Goal: Task Accomplishment & Management: Complete application form

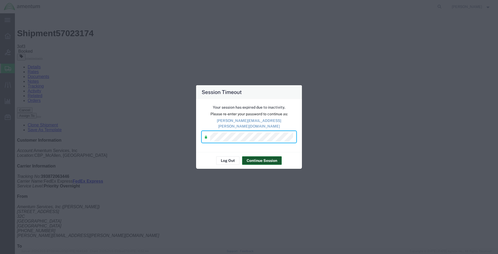
click div "Shipment Detail Ship From Amentum Services, Inc ([PERSON_NAME]) [STREET_ADDRESS…"
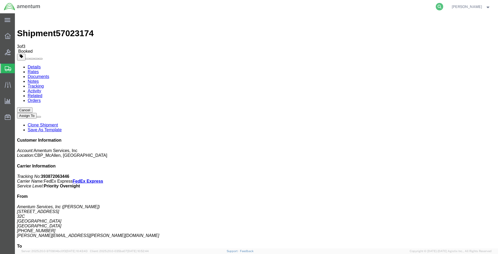
click at [436, 7] on icon at bounding box center [439, 6] width 7 height 7
paste input "53484061"
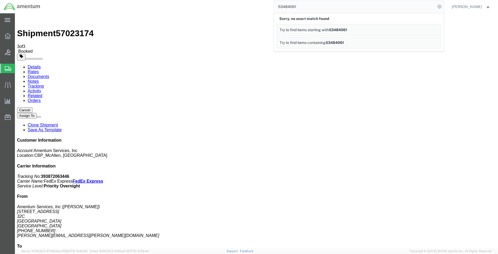
click div "Leg 1 - Small Parcel"
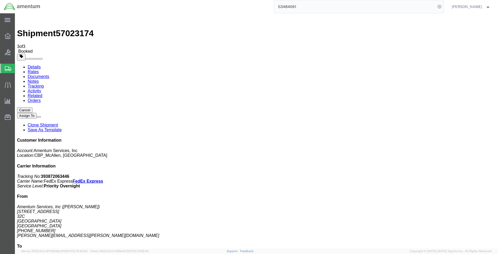
drag, startPoint x: 302, startPoint y: 7, endPoint x: 265, endPoint y: 7, distance: 37.0
click at [265, 7] on div "53484061" at bounding box center [243, 6] width 399 height 13
drag, startPoint x: 273, startPoint y: 7, endPoint x: 251, endPoint y: 7, distance: 22.6
click at [251, 7] on div "53484061" at bounding box center [243, 6] width 399 height 13
type input "53484061"
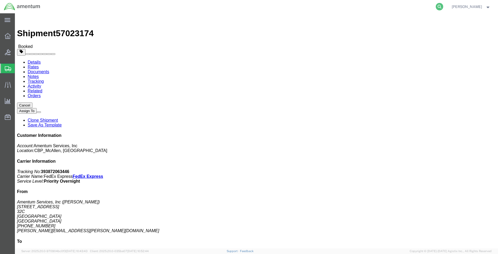
click at [437, 7] on icon at bounding box center [439, 6] width 7 height 7
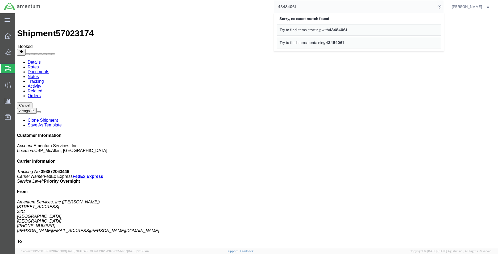
click at [335, 30] on span "43484061" at bounding box center [338, 30] width 18 height 4
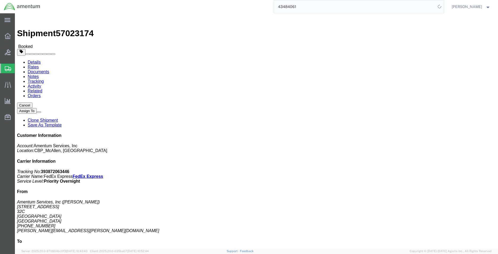
drag, startPoint x: 309, startPoint y: 6, endPoint x: 258, endPoint y: 7, distance: 51.1
click at [258, 7] on div "43484061" at bounding box center [243, 6] width 399 height 13
type input "53484061"
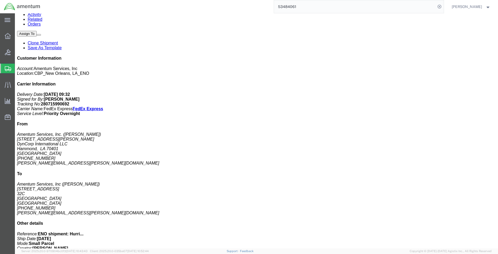
scroll to position [80, 0]
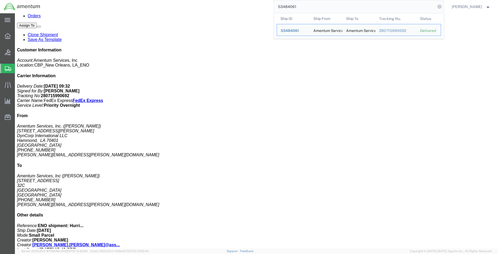
drag, startPoint x: 53, startPoint y: 113, endPoint x: 28, endPoint y: 112, distance: 25.8
click p "Tracking: 280715990692"
copy p "280715990692"
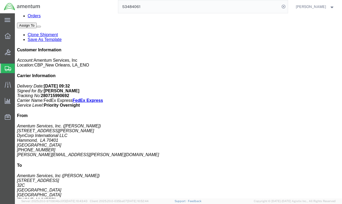
click div "# 1 1 Cardboard Box(es) Total weight: 2.50 ( 7.00 dim ) LBS Tracking: 280715990…"
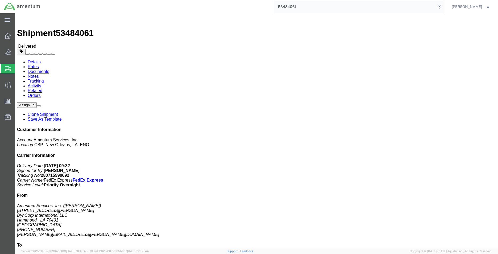
scroll to position [0, 0]
click link "Clone Shipment"
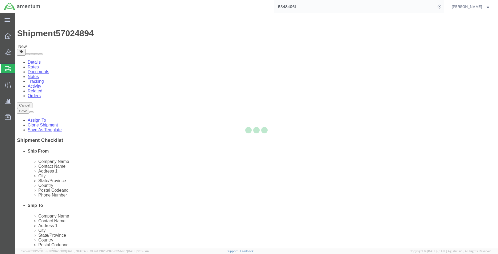
select select "49932"
select select "49941"
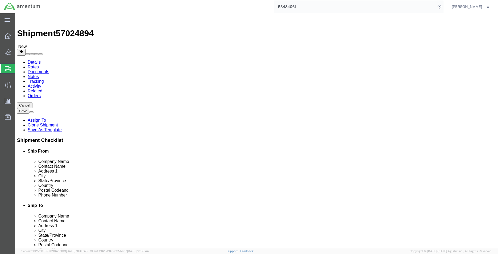
scroll to position [1013, 0]
type input "MCA"
select select "49941"
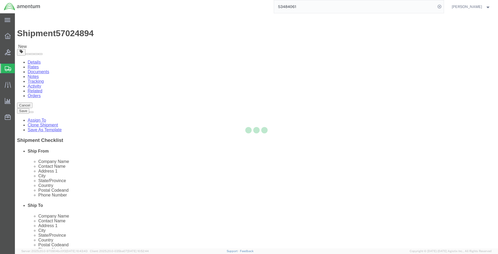
type input "Amentum Services, Inc"
type input "[PERSON_NAME]"
type input "[STREET_ADDRESS]"
type input "32C"
type input "McAllen"
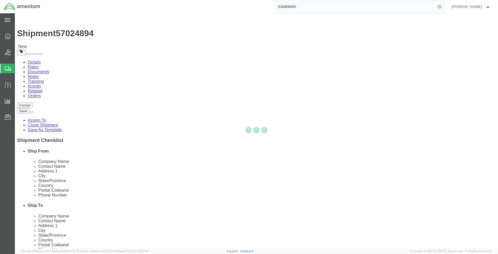
type input "78503"
type input "[PHONE_NUMBER]"
type input "[PERSON_NAME][EMAIL_ADDRESS][PERSON_NAME][DOMAIN_NAME]"
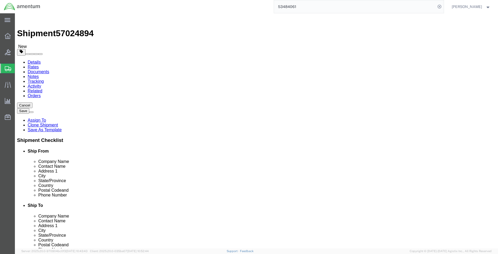
select select "TX"
type input "ENO"
select select "49932"
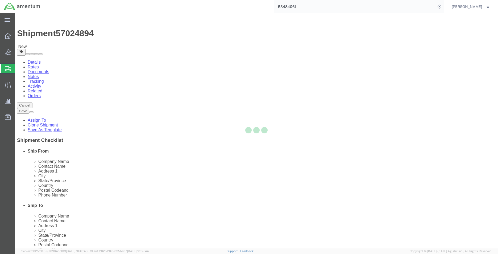
type input "Brian Marquez"
type input "400 Judge Leon Ford Drive"
type input "Hammond"
type input "70401"
type input "985-902-2245"
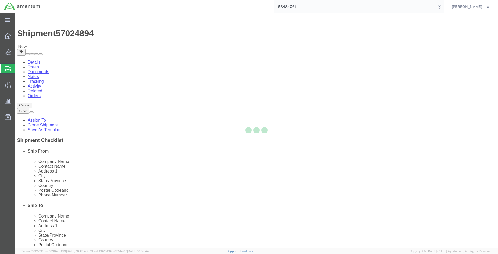
type input "brian.d.marquez@associates.cbp.dhs.gov"
select select "LA"
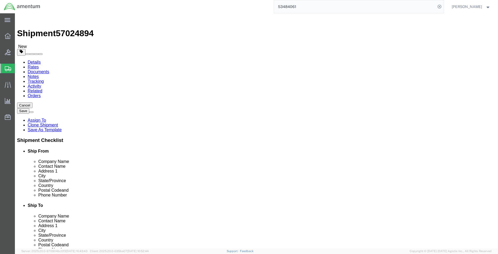
type input "EMI"
select select "49938"
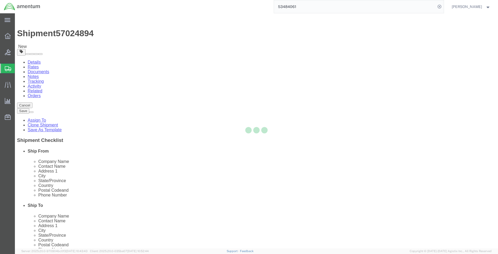
type input "Danny Roman"
type input "310 Airport Dr"
type input "Hangar N-3"
type input "Deming"
type input "88030"
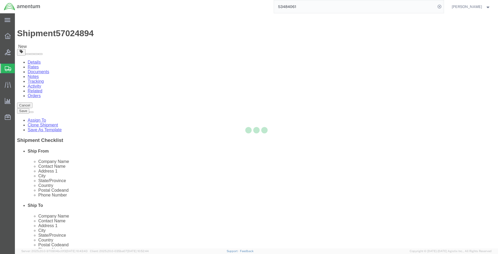
type input "915-782-2231"
type input "danny.roman@cbp.dhs.gov"
select select "NM"
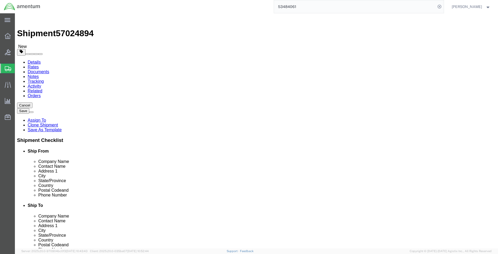
type input "EMI"
select select "49931"
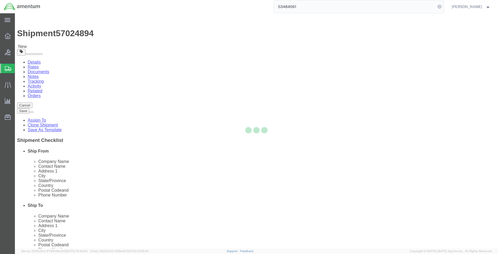
type input "Nancy Valdes"
type input "29390 Customs Rd"
type input "Bldg 240, Homestead Air Reserve Base"
type input "HOMESTEAD"
type input "33039"
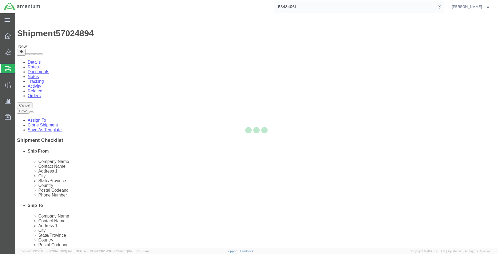
type input "305-258-5550"
type input "324"
type input "nancy.valdes@cbp.dhs.gov"
select select "FL"
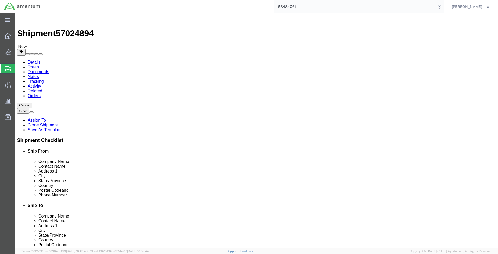
drag, startPoint x: 266, startPoint y: 109, endPoint x: 242, endPoint y: 109, distance: 23.9
click div "Contact Name Nancy Valdes"
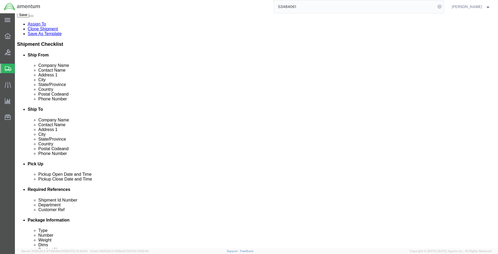
scroll to position [160, 0]
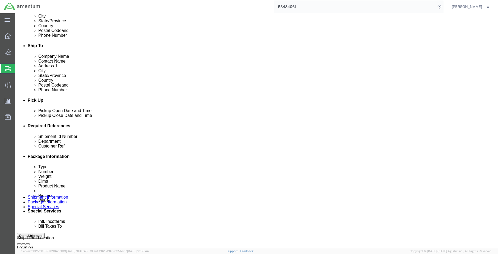
type input "SUPPLY DEPT"
click div
click input "6:00 PM"
type input "8:00 AM"
click button "Apply"
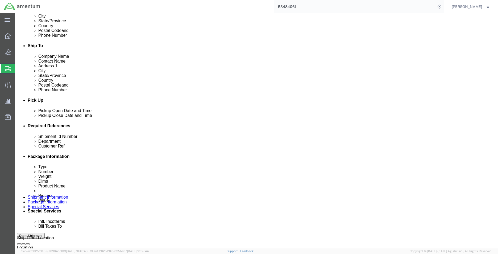
click div
type input "2:00 PM"
click button "Apply"
click input "MCA hurricane kit 2 return"
drag, startPoint x: 94, startPoint y: 168, endPoint x: 64, endPoint y: 169, distance: 30.1
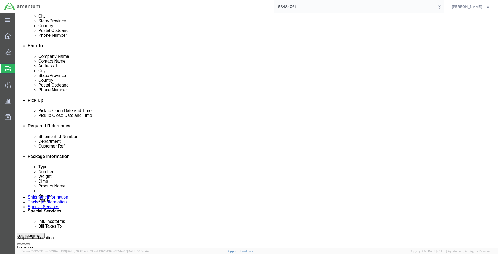
click div "Shipment Id Number ENO shipment: Hurricane pack up kit MCA"
drag, startPoint x: 114, startPoint y: 170, endPoint x: 38, endPoint y: 170, distance: 75.8
click div "Shipment Id Number Hurricane pack up kit MCA"
click div "Shipment Id Number Hurricane pack up kit MCA Department CBP Select Account Type…"
drag, startPoint x: 113, startPoint y: 169, endPoint x: 61, endPoint y: 169, distance: 52.7
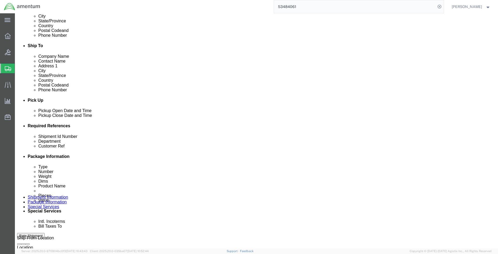
click div "Shipment Id Number Hurricane pack up kit MCA"
paste input "BL-11140-3"
type input "BL-11140-3"
drag, startPoint x: 311, startPoint y: 168, endPoint x: 360, endPoint y: 176, distance: 49.9
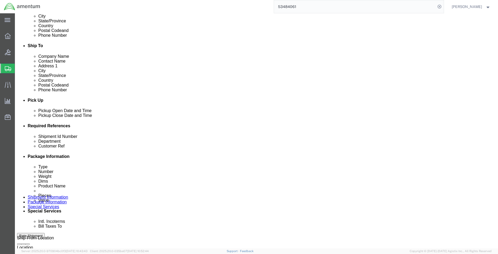
click div "Shipment Id Number BL-11140-3 Department CBP Select Account Type Activity ID Ai…"
paste input "6118.04.03.2219.MCA.0000"
type input "6118.04.03.2219.MCA.0000"
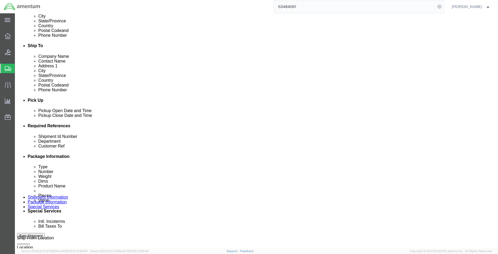
click input "MCA hurricane kit 2 return"
drag, startPoint x: 99, startPoint y: 169, endPoint x: 101, endPoint y: 176, distance: 7.8
click div "Shipment Id Number BL-11140-3"
drag, startPoint x: 111, startPoint y: 178, endPoint x: 50, endPoint y: 178, distance: 61.2
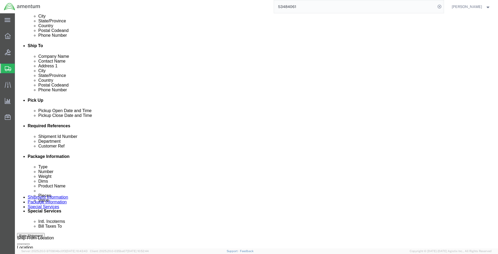
click div "Customer Ref MCA hurricane kit 2 return"
paste input "BL-11140-3"
drag, startPoint x: 90, startPoint y: 177, endPoint x: 57, endPoint y: 177, distance: 33.5
click div "Customer Ref BL-11140-3"
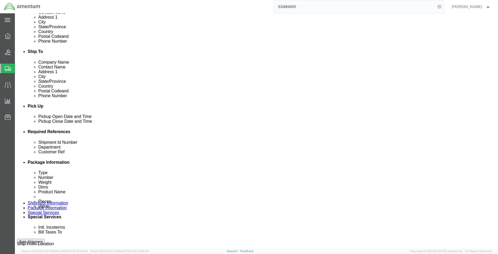
scroll to position [232, 0]
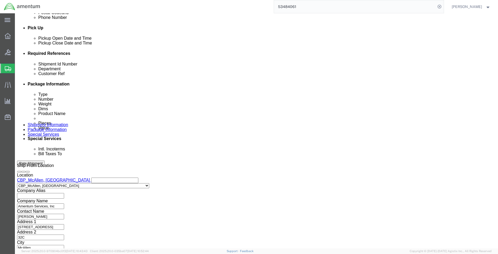
type input "SERIAL 217839"
click button "Continue"
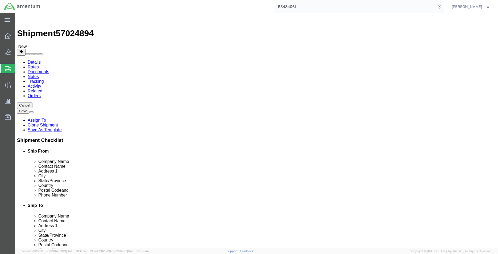
click input "8.00"
drag, startPoint x: 84, startPoint y: 113, endPoint x: 52, endPoint y: 117, distance: 32.2
click div "Package Type Select Bale(s) Basket(s) Bolt(s) Bottle(s) Buckets Bulk Bundle(s) …"
type input "8"
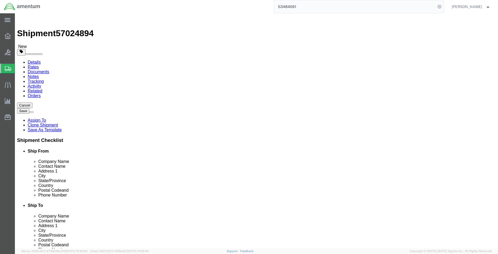
type input "14"
drag, startPoint x: 81, startPoint y: 122, endPoint x: 41, endPoint y: 124, distance: 39.7
click div "Weight 2.50 Select kgs lbs Ship. t°"
type input "2"
click dt "Total value:"
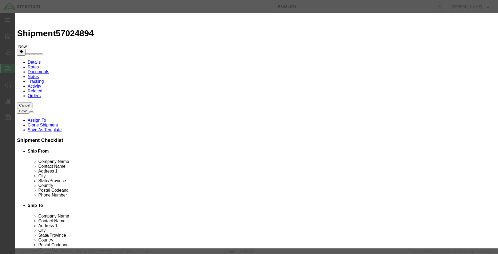
drag, startPoint x: 176, startPoint y: 61, endPoint x: 134, endPoint y: 64, distance: 42.1
click div "Total Value 10.00 Select ADP AED AFN ALL AMD AOA ARS ATS AUD AWG AZN BAM BBD BD…"
type input "850.00"
click input "text"
type input "BL-11140-3"
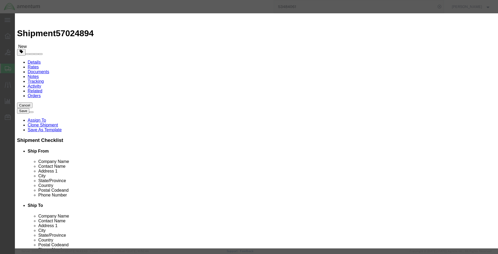
click textarea
type textarea "V"
type textarea "CARTRIDGE SQUIBB PART BL-11140-3"
click button "Save & Close"
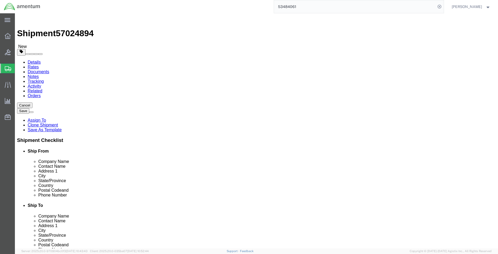
click button "Continue"
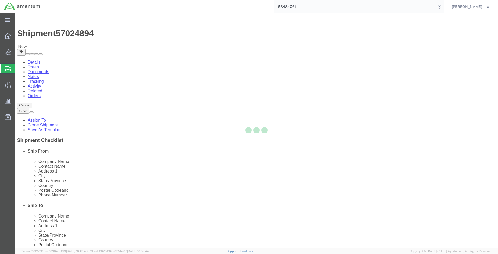
select select
select select "COSTCENTER"
select select "DEPARTMENT"
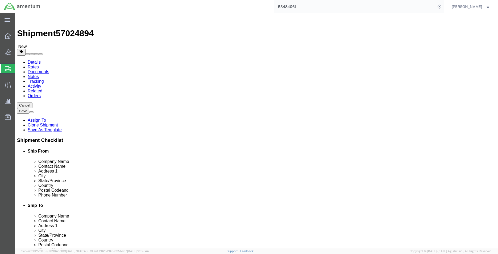
click span "Select one or more"
click link "Site Support"
select select "PICKUP_SITE_SUPPORT"
click div "Instructions"
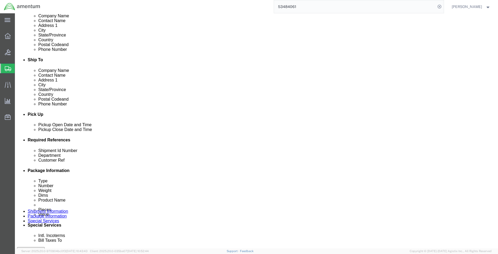
scroll to position [186, 0]
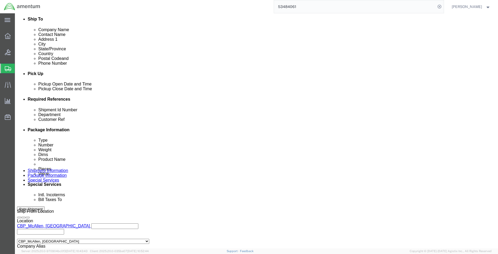
drag, startPoint x: 149, startPoint y: 123, endPoint x: 222, endPoint y: 123, distance: 73.1
click input "text"
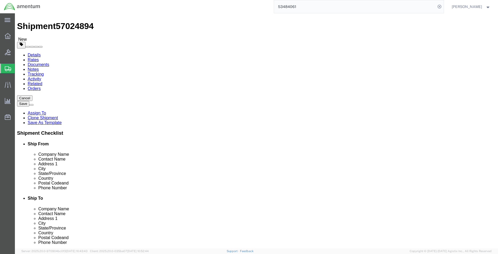
scroll to position [0, 0]
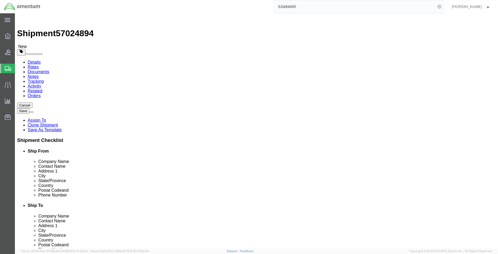
click link "Notes"
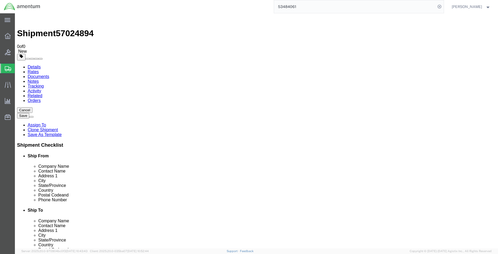
click at [49, 74] on link "Documents" at bounding box center [39, 76] width 22 height 5
click at [41, 89] on link "Activity" at bounding box center [35, 91] width 14 height 5
click at [39, 79] on link "Notes" at bounding box center [33, 81] width 11 height 5
click at [49, 74] on link "Documents" at bounding box center [39, 76] width 22 height 5
click at [39, 79] on link "Notes" at bounding box center [33, 81] width 11 height 5
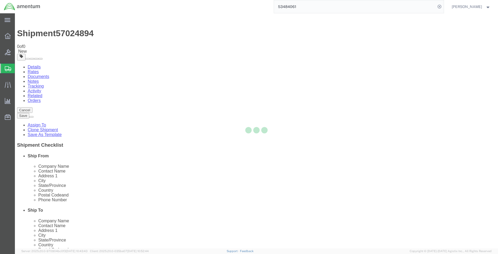
click at [118, 33] on div at bounding box center [256, 130] width 483 height 235
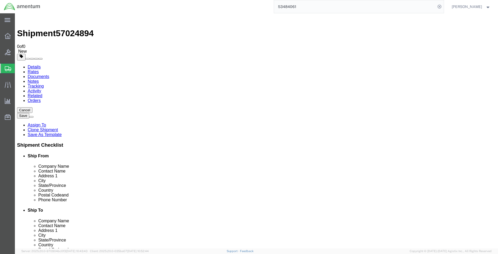
click at [41, 89] on link "Activity" at bounding box center [35, 91] width 14 height 5
click at [37, 65] on link "Details" at bounding box center [34, 67] width 13 height 5
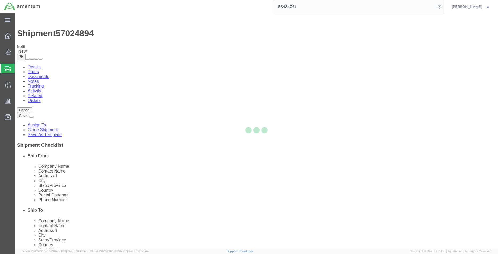
select select "49941"
select select "49931"
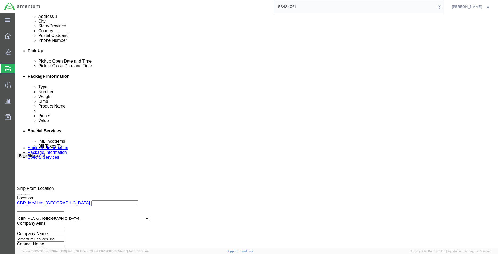
scroll to position [232, 0]
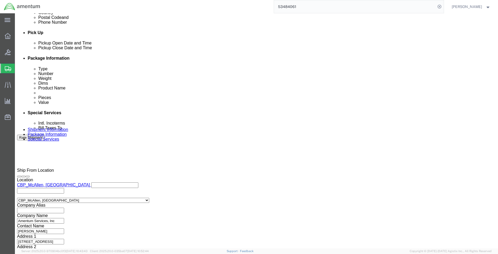
click button "Continue"
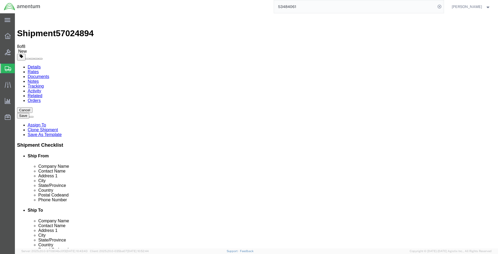
click button "Continue"
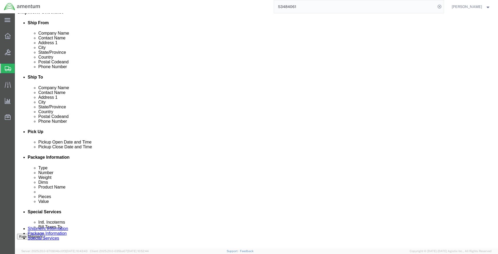
scroll to position [186, 0]
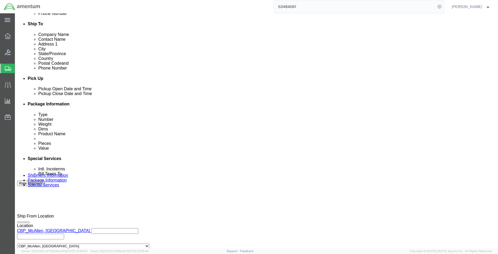
click select "Select Recipient Account Sender/Shipper Third Party Account"
select select "SHIP"
click select "Select Recipient Account Sender/Shipper Third Party Account"
click div "Billing Location Select Select My Profile Location 1002-4122-6 1006-5256-0 1026…"
drag, startPoint x: 199, startPoint y: 124, endPoint x: 151, endPoint y: 124, distance: 47.3
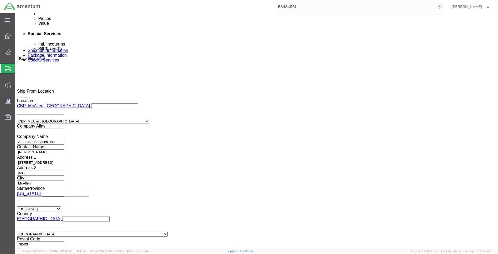
scroll to position [205, 0]
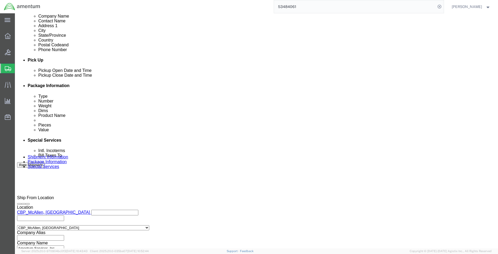
click span
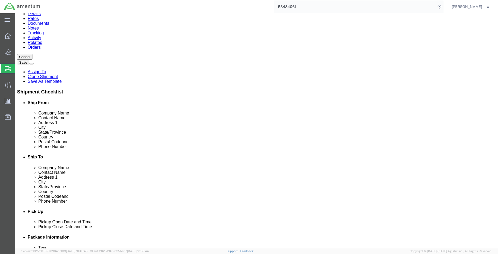
scroll to position [0, 0]
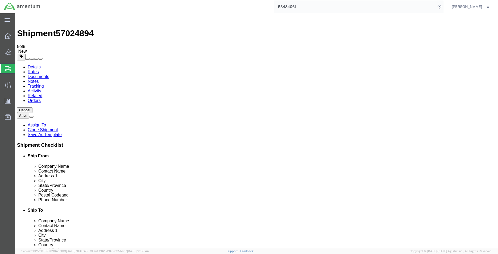
click h2 "Special services"
click div "Handling Options Hold at Location Return Info Service Options Billing Insurance…"
click label "Billing"
click input "Billing"
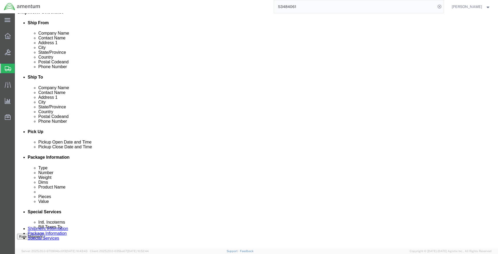
scroll to position [239, 0]
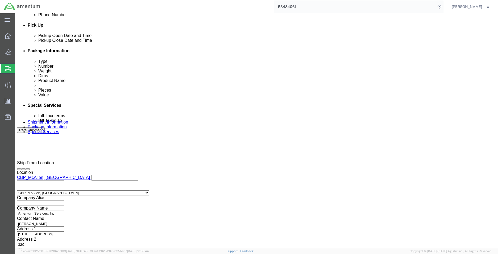
type input "1"
click div
drag, startPoint x: 178, startPoint y: 81, endPoint x: 128, endPoint y: 81, distance: 49.7
click icon
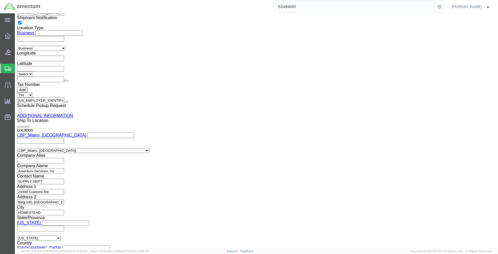
scroll to position [585, 0]
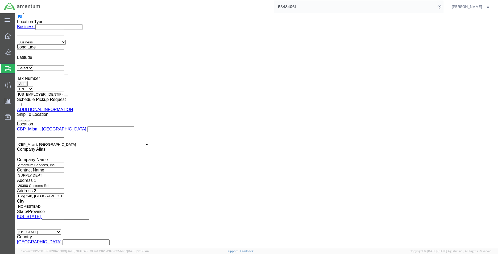
click button "Rate Shipment"
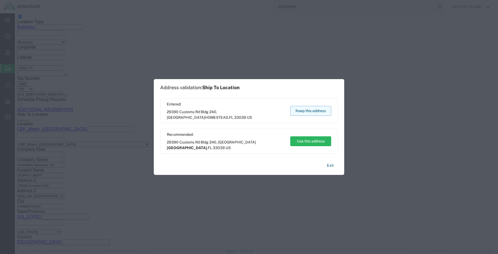
click at [313, 112] on button "Keep this address" at bounding box center [310, 111] width 41 height 10
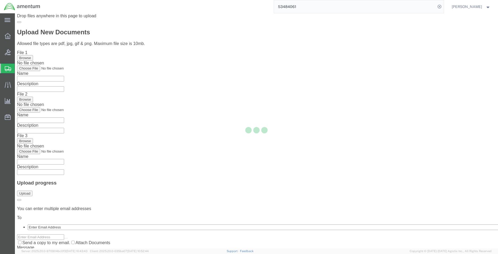
scroll to position [0, 0]
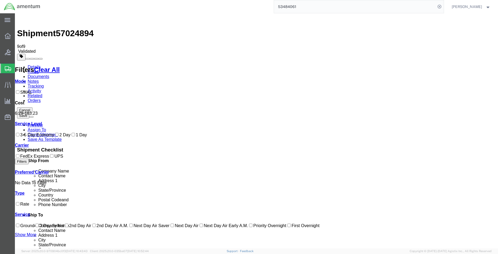
click at [30, 65] on link "Details" at bounding box center [34, 67] width 13 height 5
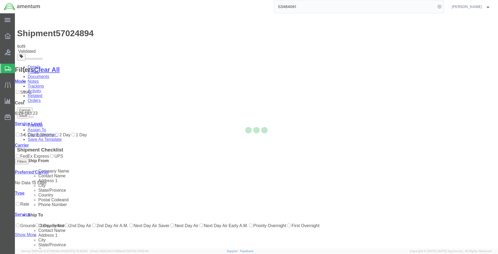
select select "49941"
select select "49931"
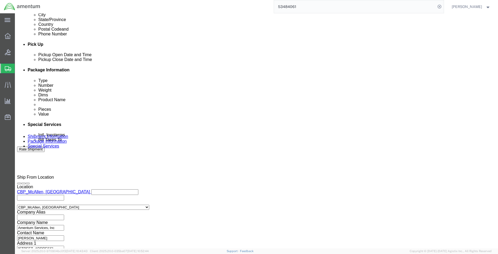
scroll to position [232, 0]
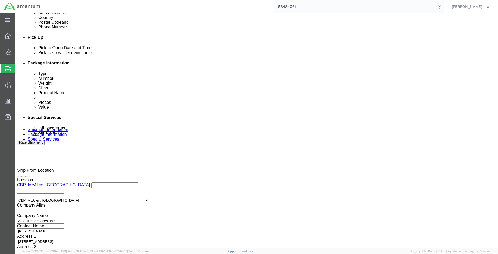
click button "Continue"
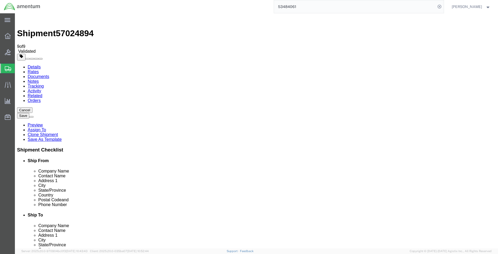
click dd "850.00 USD"
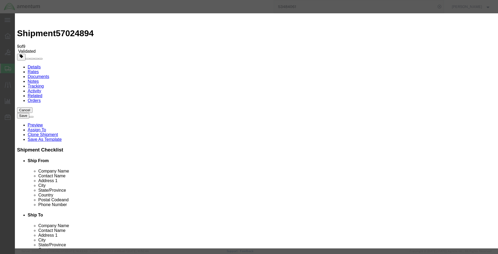
click button "Save & Close"
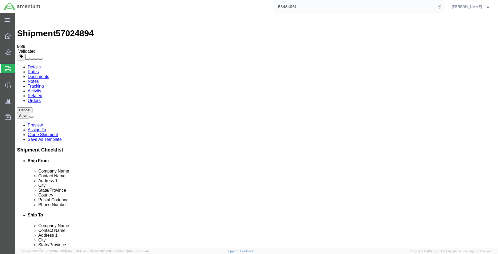
click link "Shipment Information"
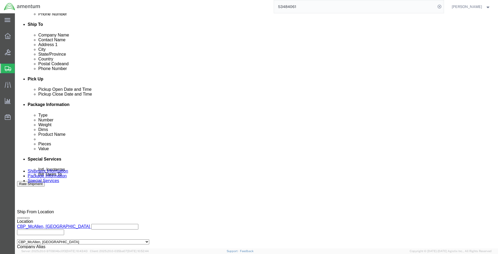
scroll to position [160, 0]
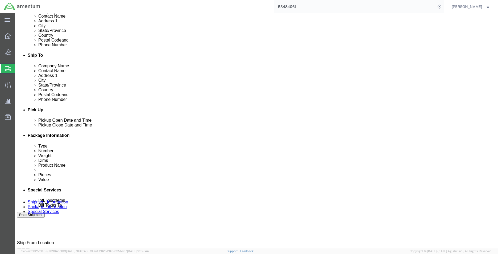
click div "Oct 03 2025 1:32 PM"
click div "Pickup Date: Pickup Start Date Pickup Start Time Pickup Open Date and Time Oct …"
click div "[DATE] 8:00 AM"
drag, startPoint x: 113, startPoint y: 128, endPoint x: 79, endPoint y: 125, distance: 34.4
click div "Pickup Date: Pickup Start Date Pickup Start Time Pickup Open Date and Time Oct …"
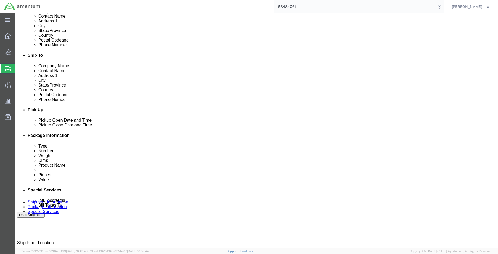
click div "Oct 03 2025 1:32 PM"
click div "Oct 03 2025 5:00 PM"
type input "2:32 PM"
click div "Pickup Date: Pickup Start Date Pickup Start Time Pickup Open Date and Time Oct …"
click div "Oct 06 2025 1:32 PM"
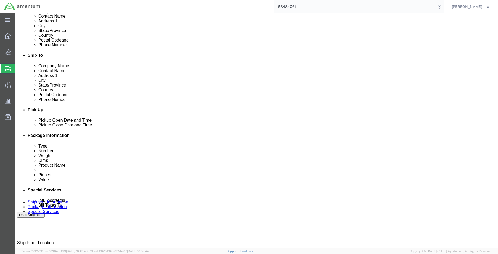
click div "Pickup Date: Pickup Start Date Pickup Start Time Pickup Open Date and Time Oct …"
click div "Oct 06 2025 1:32 PM"
type input "8:00 AM"
click button "Apply"
click div "Oct 06 2025 2:32 PM"
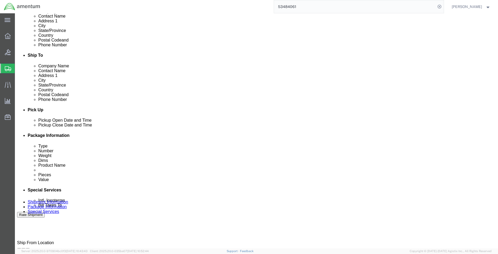
type input "2:00 PM"
click button "Apply"
click div "Oct 06 2025 3:32 PM"
click input "3:32 PM"
type input "8:00 AM"
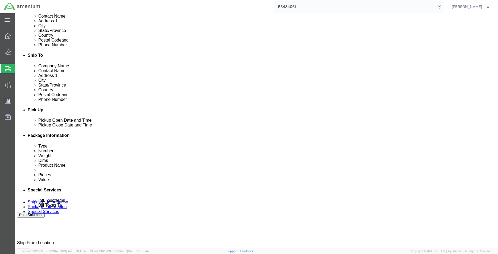
click button "Apply"
click div "Oct 07 2025 9:00 AM"
type input "2:00 PM"
click button "Apply"
click button "Rate Shipment"
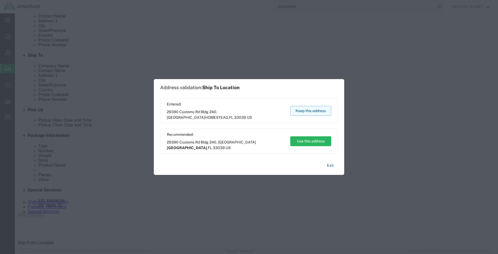
click at [312, 111] on button "Keep this address" at bounding box center [310, 111] width 41 height 10
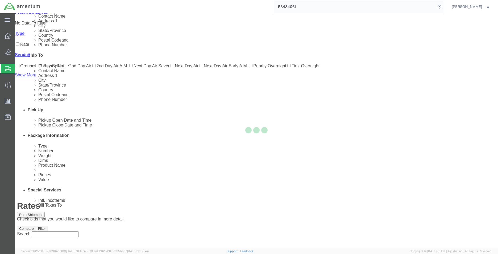
scroll to position [0, 0]
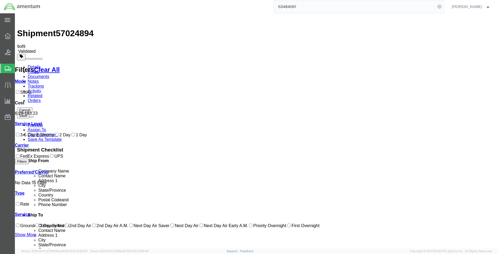
click at [19, 157] on input "FedEx Express" at bounding box center [17, 155] width 3 height 3
checkbox input "false"
click at [55, 136] on input "2 Day" at bounding box center [56, 134] width 3 height 3
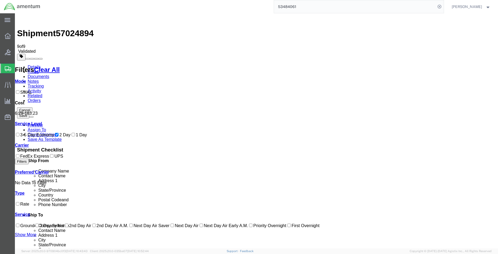
checkbox input "false"
click at [36, 65] on link "Details" at bounding box center [34, 67] width 13 height 5
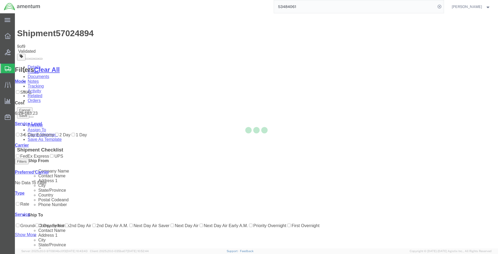
select select "49941"
select select "49931"
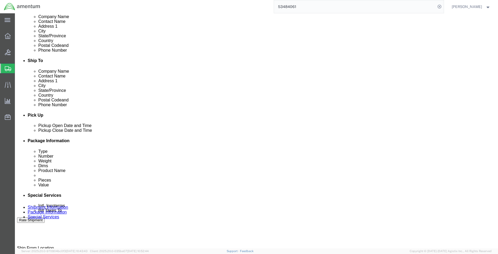
scroll to position [152, 0]
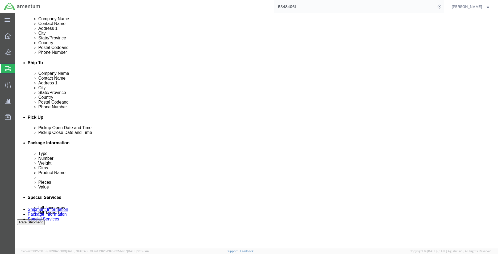
click div "Oct 07 2025 8:00 AM"
click button "Apply"
click div "Oct 09 2025 9:00 AM"
type input "2:00 PM"
drag, startPoint x: 344, startPoint y: 220, endPoint x: 366, endPoint y: 226, distance: 22.4
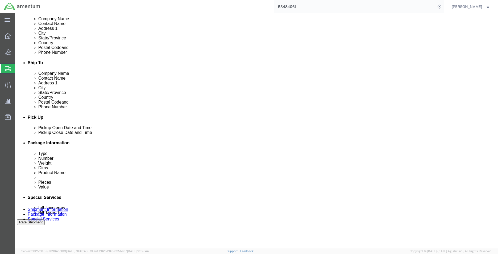
click button "Apply"
click button "Rate Shipment"
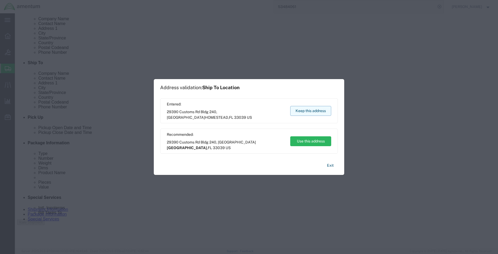
click at [305, 111] on button "Keep this address" at bounding box center [310, 111] width 41 height 10
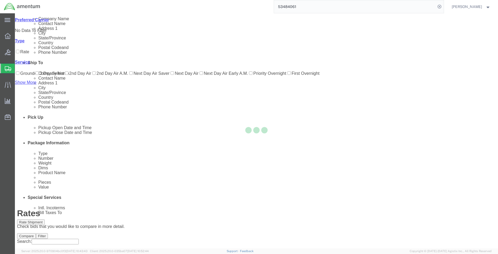
scroll to position [0, 0]
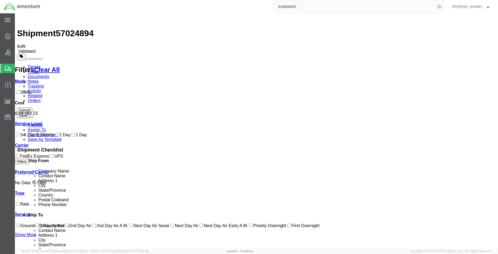
click at [42, 125] on icon at bounding box center [42, 123] width 0 height 5
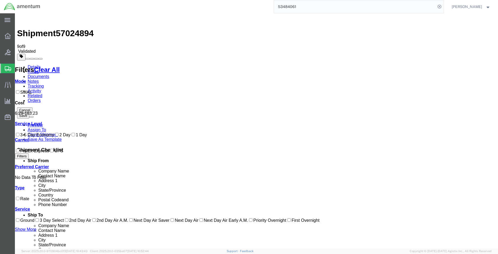
click at [42, 125] on icon at bounding box center [42, 123] width 0 height 5
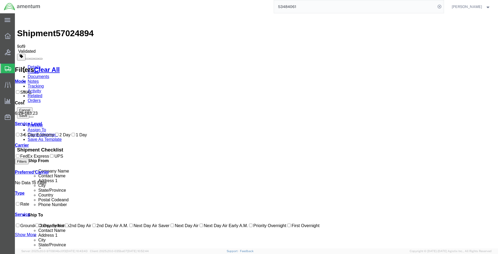
click at [19, 90] on input "SMAL" at bounding box center [17, 91] width 3 height 3
checkbox input "false"
click at [34, 65] on link "Details" at bounding box center [34, 67] width 13 height 5
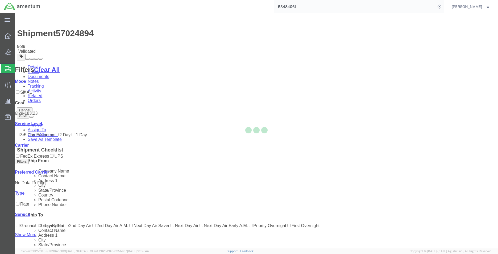
select select "49941"
select select "49931"
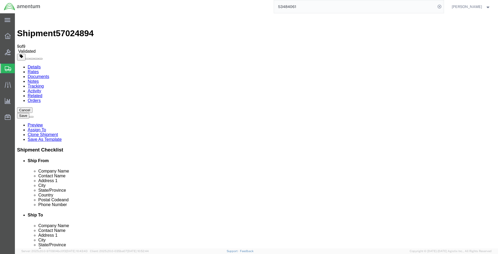
click link "Package Information"
click dd "1.00 Each"
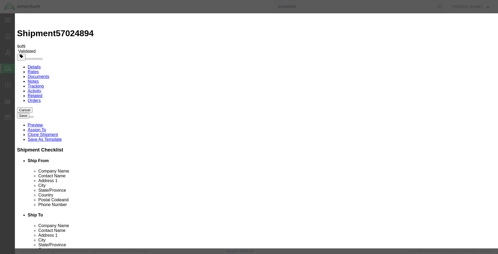
drag, startPoint x: 332, startPoint y: 41, endPoint x: 288, endPoint y: 40, distance: 44.1
click div "CARTRIDGE SQUIBB PART BL-11140-3"
click button "Close"
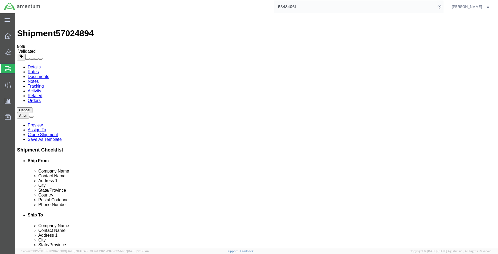
drag, startPoint x: 24, startPoint y: 38, endPoint x: 34, endPoint y: 44, distance: 11.0
click link "Shipment Information"
drag, startPoint x: 333, startPoint y: 131, endPoint x: 240, endPoint y: 134, distance: 93.4
click div "Location CBP_Miami, FL_EMI Select My Profile Location 1002-4122-6 1006-5256-0 1…"
drag, startPoint x: 63, startPoint y: 36, endPoint x: 67, endPoint y: 38, distance: 4.8
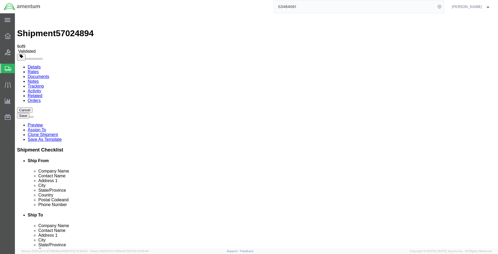
click icon
click dd "1.00 Each"
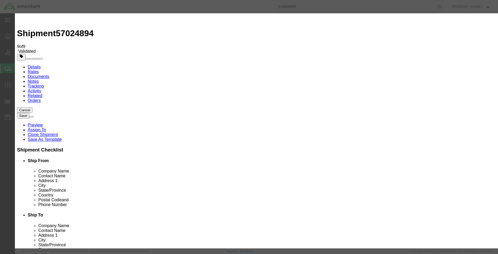
drag, startPoint x: 293, startPoint y: 40, endPoint x: 340, endPoint y: 47, distance: 47.3
click textarea "CARTRIDGE SQUIBB PART BL-11140-3"
click button "Save & Close"
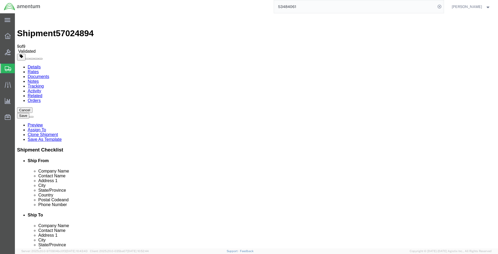
click link "Shipment Information"
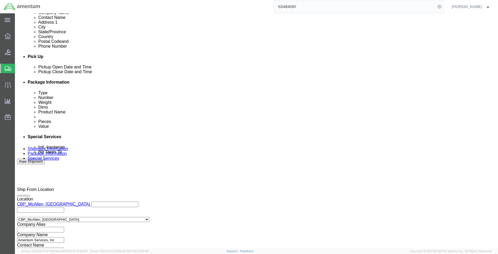
scroll to position [186, 0]
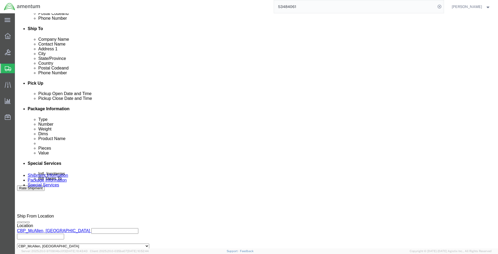
click div "[DATE] 8:00 AM"
click div "[DATE] 2:00 PM"
click div "Oct 03 2025 8:00 AM"
click input "1:00 PM"
type input "2:00 PM"
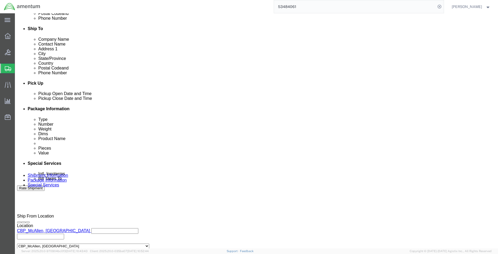
click button "Apply"
click div "[DATE] 2:00 PM"
click input "2:00 PM"
type input "2:30 PM"
click button "Apply"
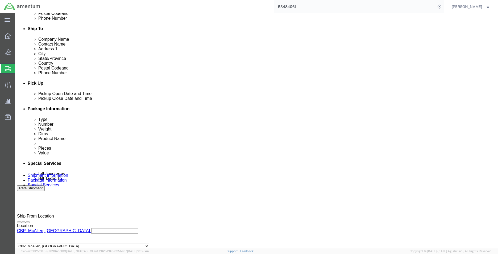
click div "Oct 09 2025 8:00 AM"
click input "8:00 AM"
type input "7:00 AM"
click button "Apply"
click div "Oct 14 2025 8:00 AM"
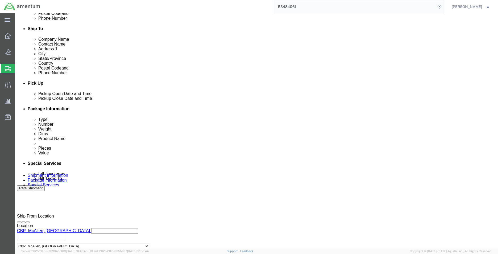
type input "2:00 PM"
click button "Apply"
click button "Rate Shipment"
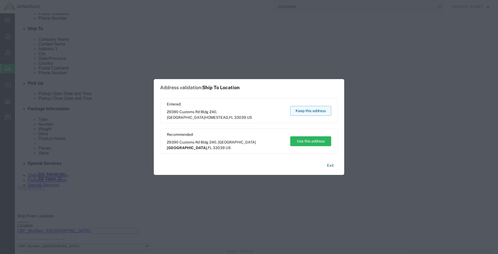
click at [301, 110] on button "Keep this address" at bounding box center [310, 111] width 41 height 10
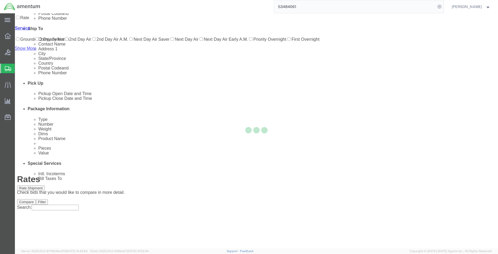
scroll to position [0, 0]
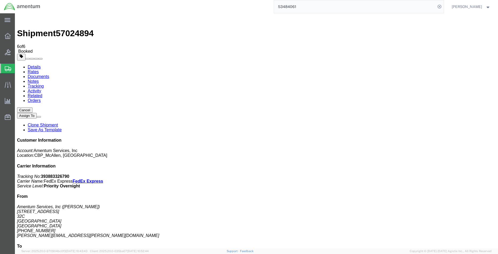
drag, startPoint x: 48, startPoint y: 51, endPoint x: 33, endPoint y: 37, distance: 20.0
click at [33, 65] on link "Details" at bounding box center [34, 67] width 13 height 5
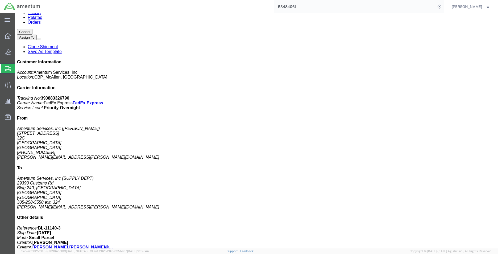
scroll to position [80, 0]
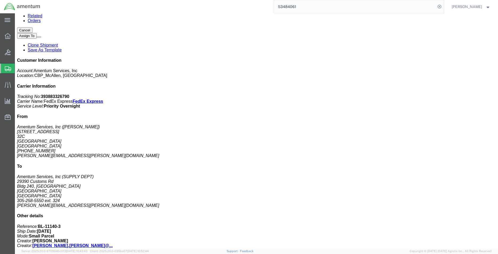
click span "button"
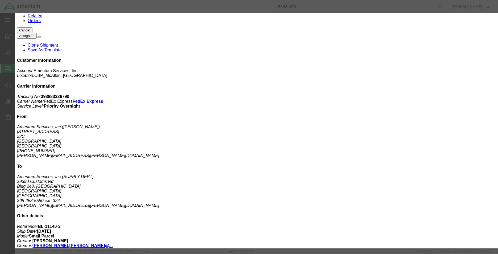
scroll to position [118, 0]
click button "Save & Close"
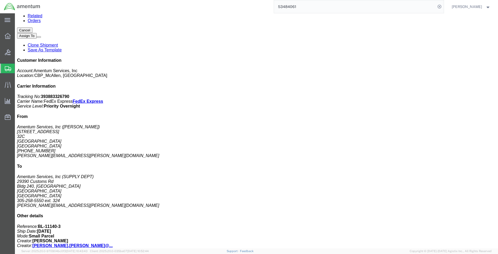
click link "Tracking"
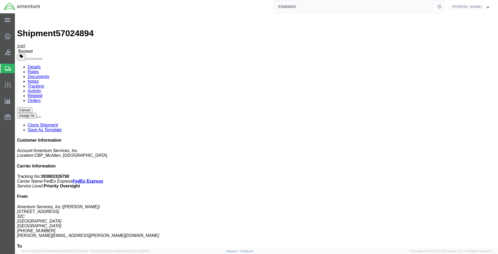
click at [39, 69] on link "Rates" at bounding box center [33, 71] width 11 height 5
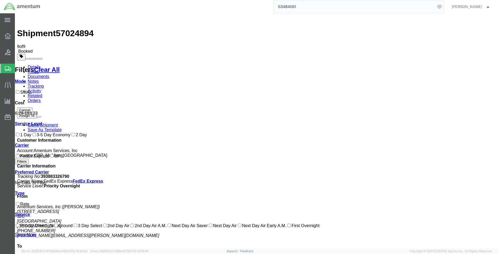
click at [39, 79] on link "Notes" at bounding box center [33, 81] width 11 height 5
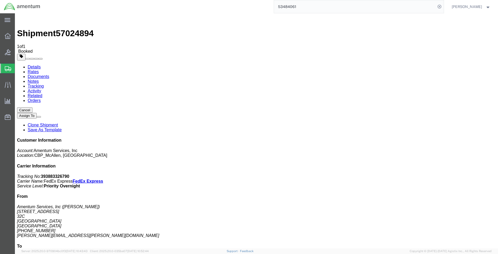
click at [44, 84] on link "Tracking" at bounding box center [36, 86] width 16 height 5
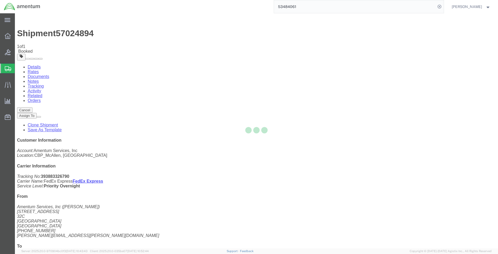
click at [139, 34] on div at bounding box center [256, 130] width 483 height 235
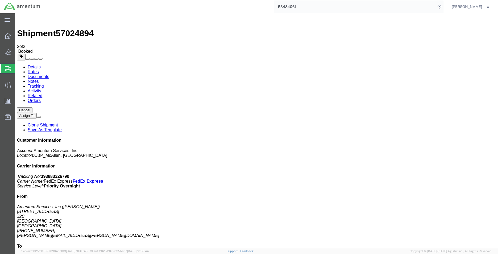
click at [42, 93] on link "Related" at bounding box center [35, 95] width 15 height 5
click at [49, 74] on link "Documents" at bounding box center [39, 76] width 22 height 5
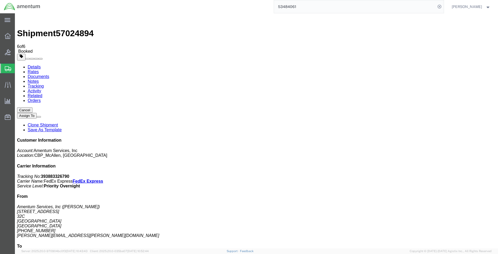
drag, startPoint x: 451, startPoint y: 83, endPoint x: 424, endPoint y: 83, distance: 27.1
click at [424, 174] on p "Tracking No: 393883326790 Carrier Name: FedEx Express FedEx Express Service Lev…" at bounding box center [256, 181] width 479 height 14
copy b "393883326790"
drag, startPoint x: 470, startPoint y: 88, endPoint x: 458, endPoint y: 81, distance: 13.7
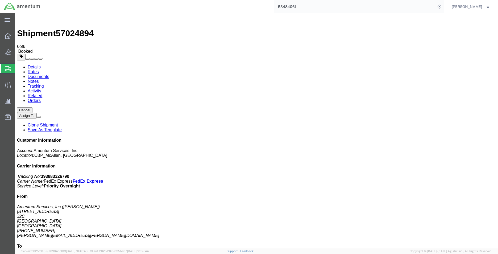
click at [470, 174] on p "Tracking No: 393883326790 Carrier Name: FedEx Express FedEx Express Service Lev…" at bounding box center [256, 181] width 479 height 14
drag, startPoint x: 454, startPoint y: 80, endPoint x: 423, endPoint y: 81, distance: 31.4
click at [423, 174] on p "Tracking No: 393883326790 Carrier Name: FedEx Express FedEx Express Service Lev…" at bounding box center [256, 181] width 479 height 14
copy b "393883326790"
